Goal: Information Seeking & Learning: Compare options

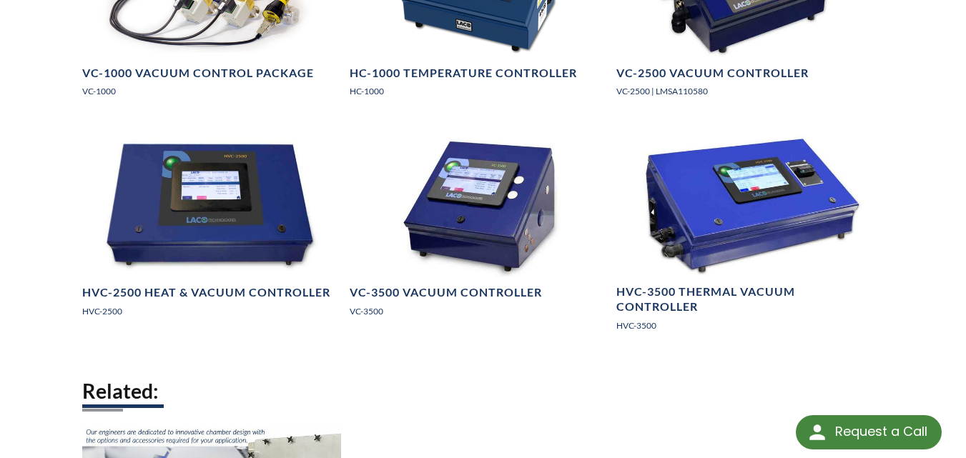
scroll to position [1215, 0]
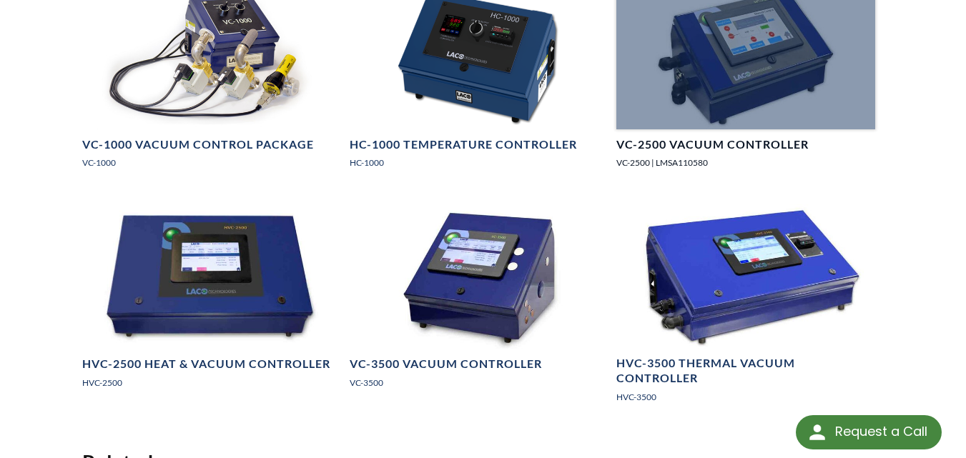
click at [783, 62] on div at bounding box center [745, 56] width 259 height 145
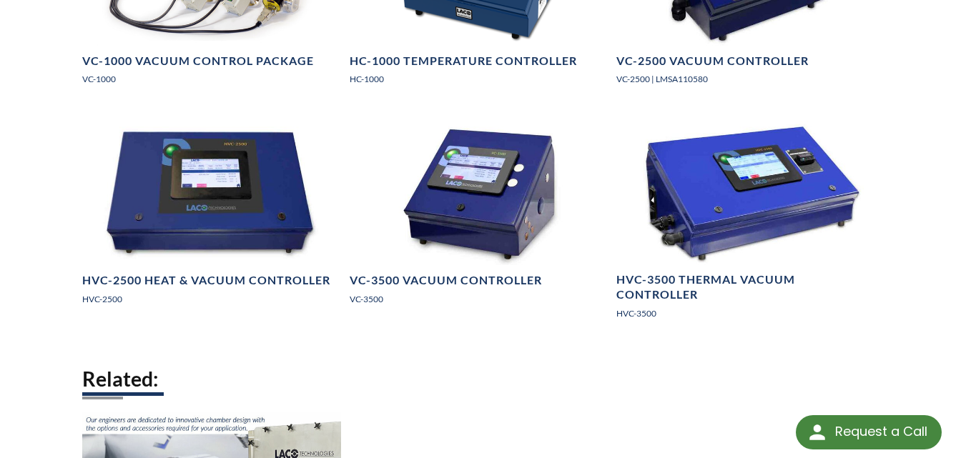
scroll to position [1358, 0]
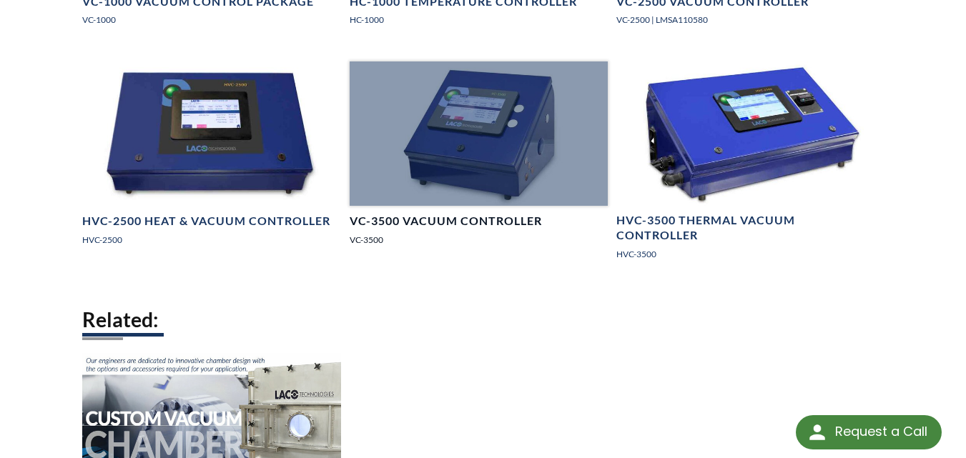
click at [481, 168] on div at bounding box center [479, 133] width 259 height 145
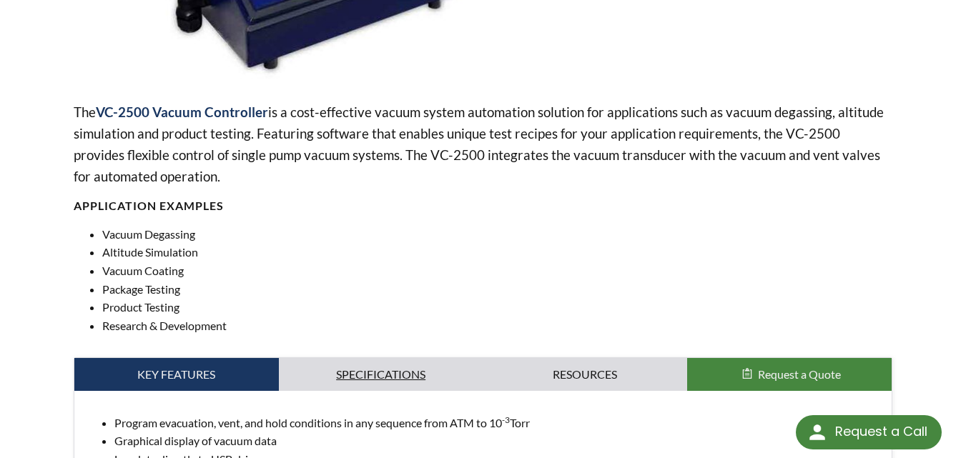
scroll to position [500, 0]
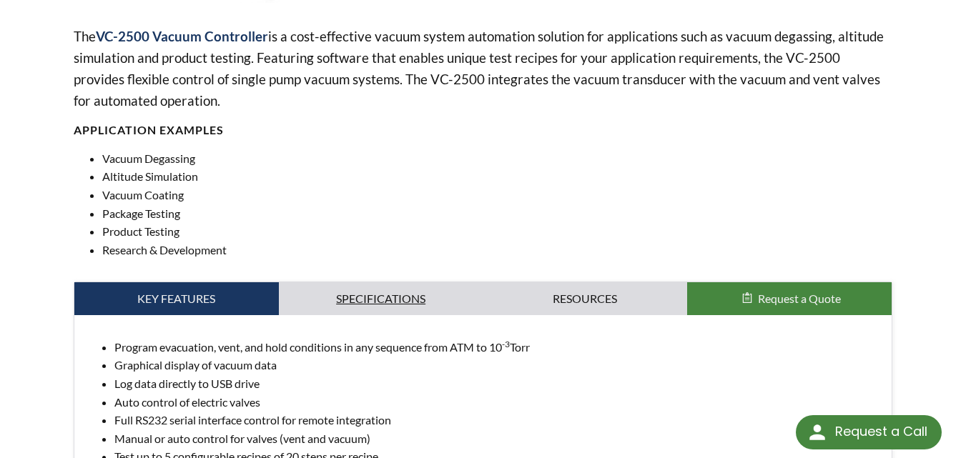
click at [388, 290] on link "Specifications" at bounding box center [381, 298] width 204 height 33
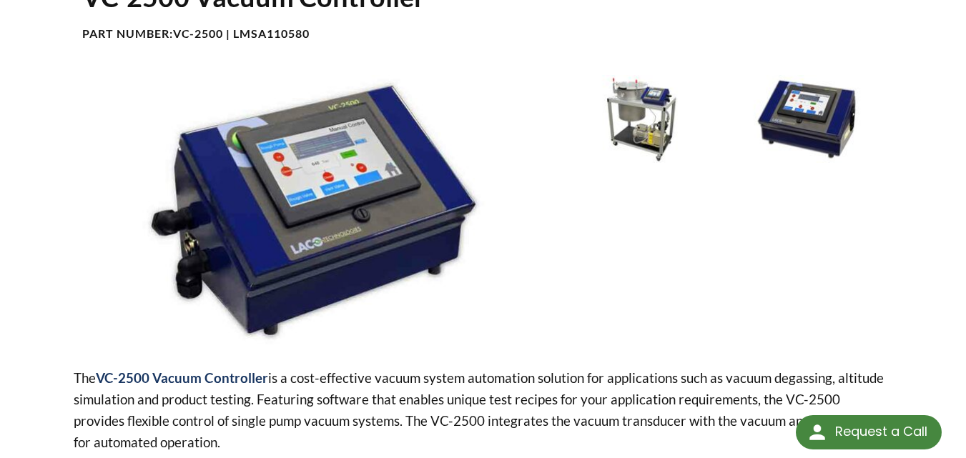
scroll to position [0, 0]
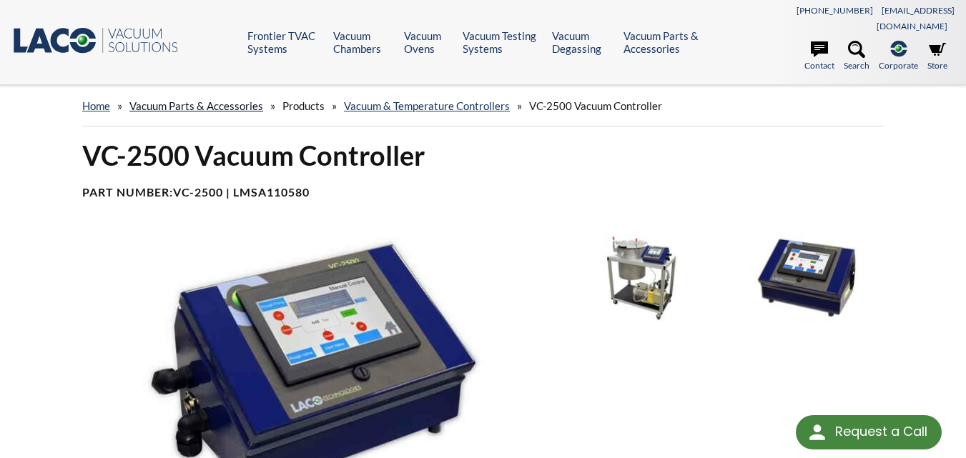
click at [214, 99] on link "Vacuum Parts & Accessories" at bounding box center [196, 105] width 134 height 13
